Goal: Check status: Check status

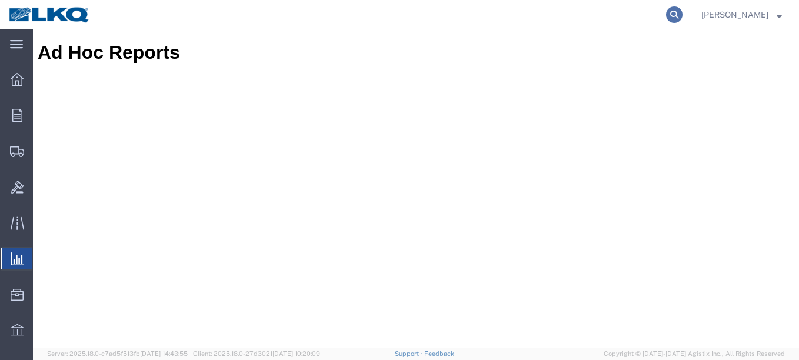
click at [666, 12] on icon at bounding box center [674, 14] width 16 height 16
click at [630, 13] on input "search" at bounding box center [487, 15] width 358 height 28
paste input "9246940032"
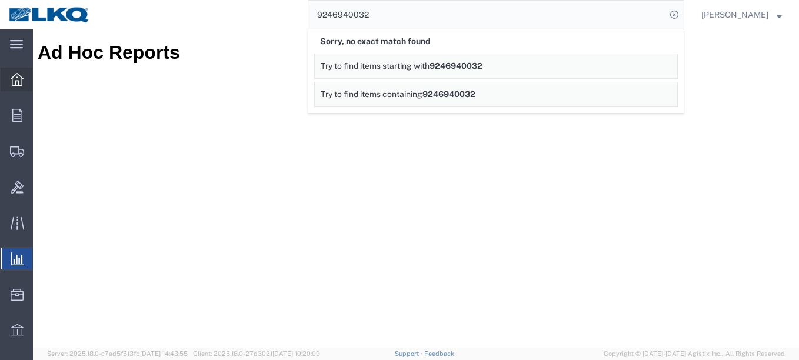
click at [16, 76] on icon at bounding box center [17, 79] width 13 height 13
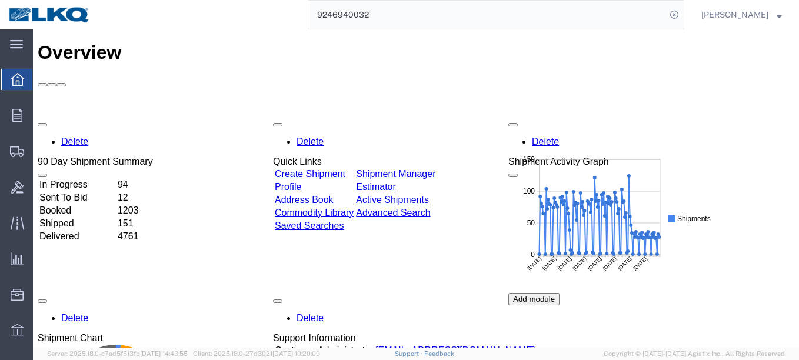
click at [338, 19] on input "9246940032" at bounding box center [487, 15] width 358 height 28
paste input "37037906"
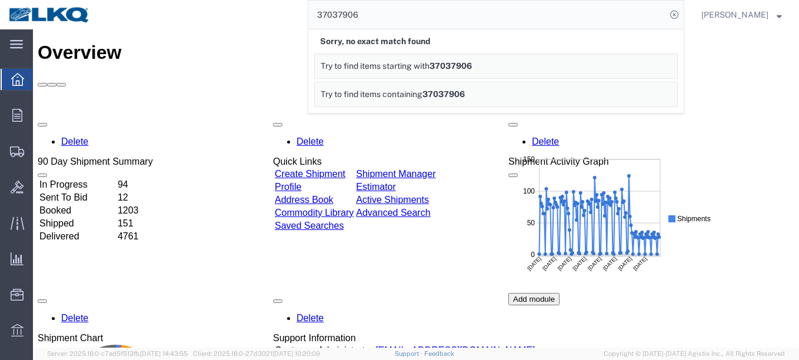
paste input "63417971"
paste input "924694006"
type input "9246940065"
